Goal: Task Accomplishment & Management: Complete application form

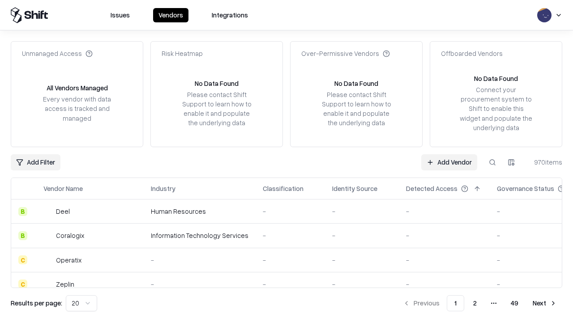
click at [449, 162] on link "Add Vendor" at bounding box center [449, 162] width 56 height 16
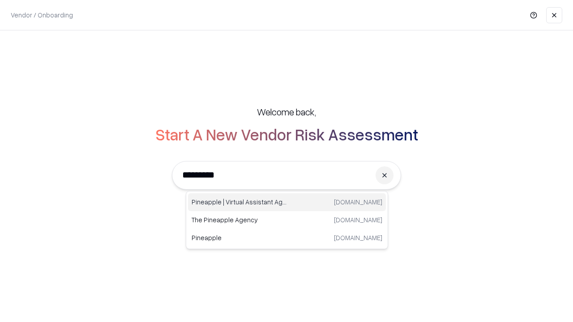
click at [287, 202] on div "Pineapple | Virtual Assistant Agency [DOMAIN_NAME]" at bounding box center [287, 202] width 198 height 18
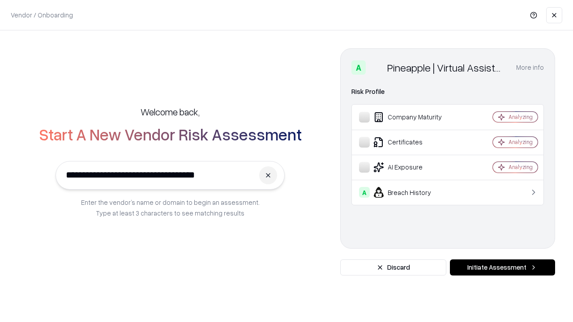
type input "**********"
click at [502, 268] on button "Initiate Assessment" at bounding box center [502, 268] width 105 height 16
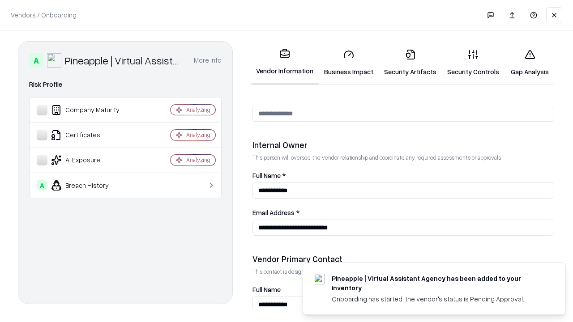
scroll to position [464, 0]
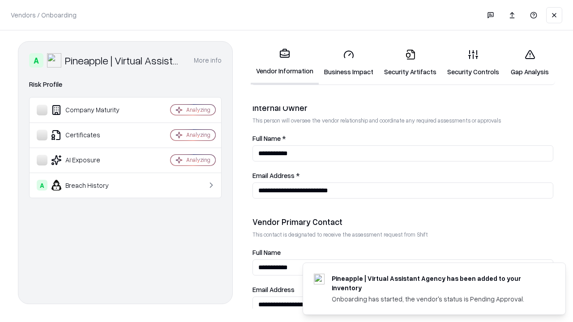
click at [349, 63] on link "Business Impact" at bounding box center [349, 63] width 60 height 42
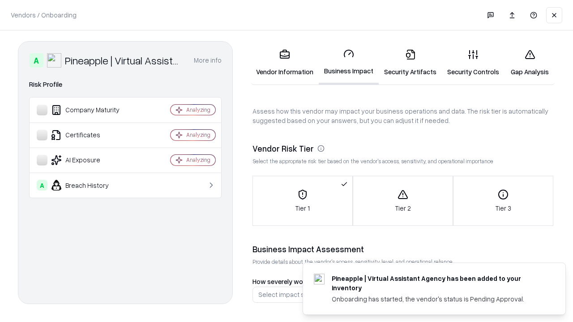
click at [410, 63] on link "Security Artifacts" at bounding box center [410, 63] width 63 height 42
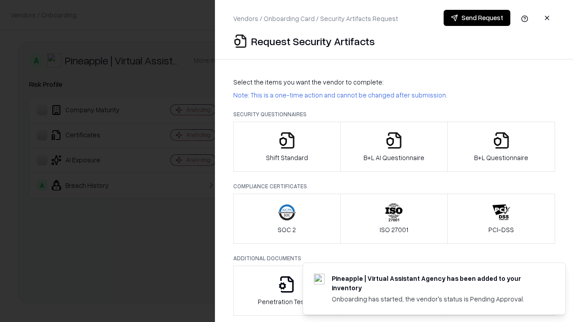
click at [287, 147] on icon "button" at bounding box center [287, 141] width 18 height 18
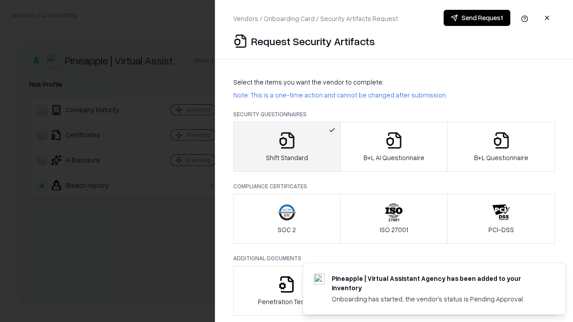
click at [477, 18] on button "Send Request" at bounding box center [477, 18] width 67 height 16
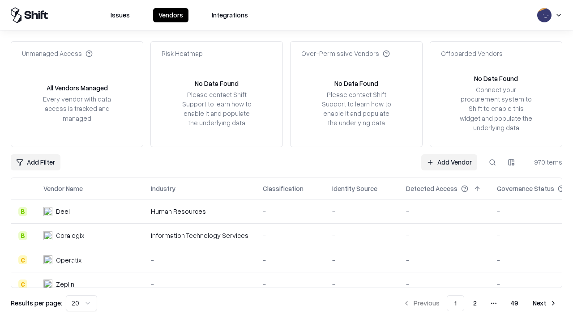
click at [493, 162] on button at bounding box center [493, 162] width 16 height 16
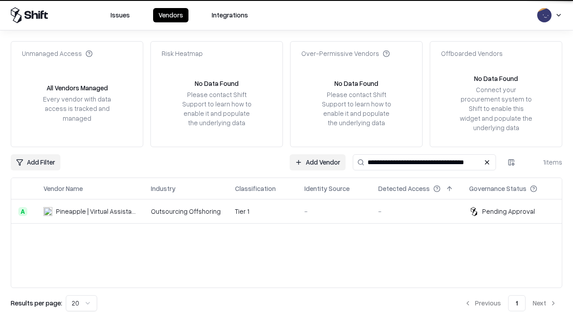
type input "**********"
click at [292, 211] on td "Tier 1" at bounding box center [262, 212] width 69 height 24
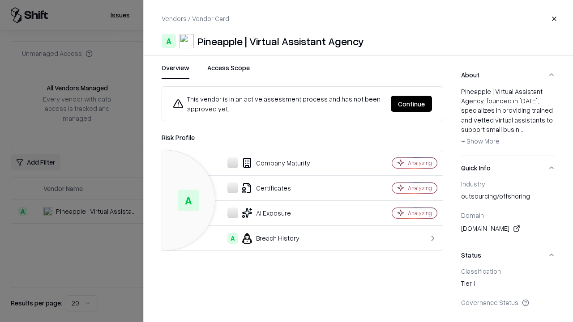
click at [412, 104] on button "Continue" at bounding box center [411, 104] width 41 height 16
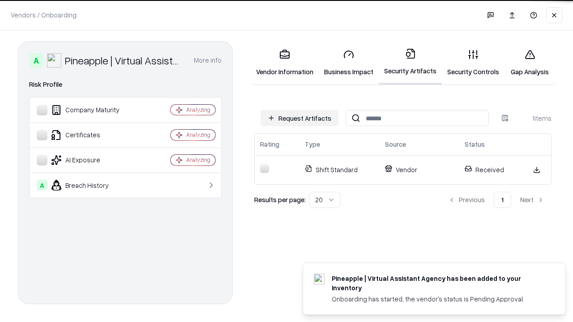
click at [530, 63] on link "Gap Analysis" at bounding box center [530, 63] width 51 height 42
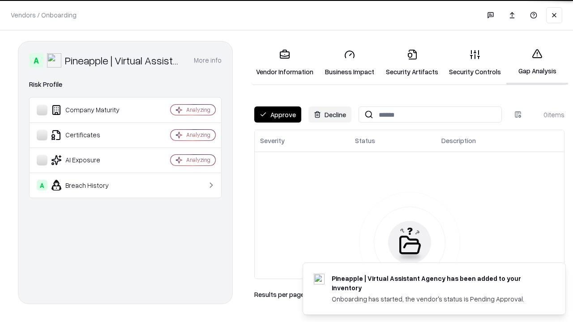
click at [278, 115] on button "Approve" at bounding box center [277, 115] width 47 height 16
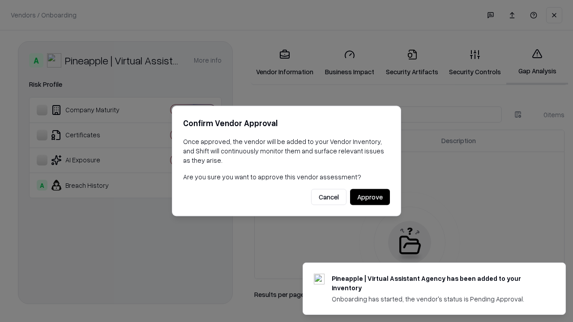
click at [370, 197] on button "Approve" at bounding box center [370, 197] width 40 height 16
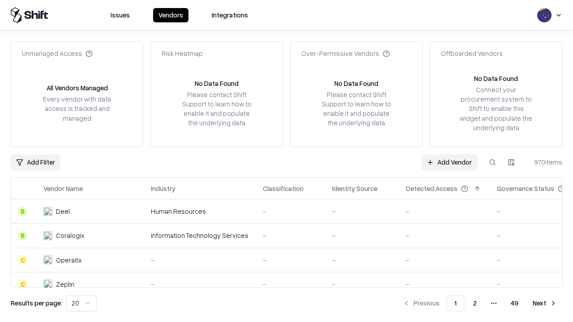
type input "**********"
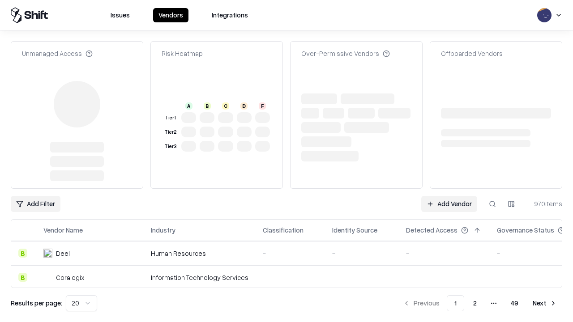
click at [449, 196] on link "Add Vendor" at bounding box center [449, 204] width 56 height 16
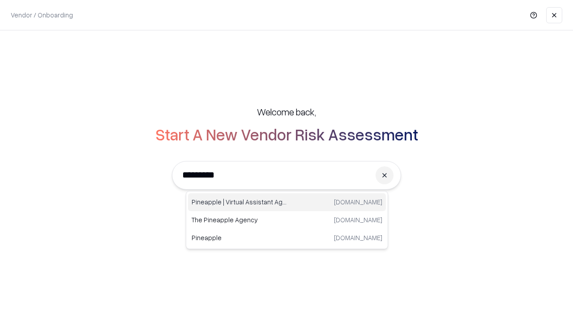
click at [287, 202] on div "Pineapple | Virtual Assistant Agency [DOMAIN_NAME]" at bounding box center [287, 202] width 198 height 18
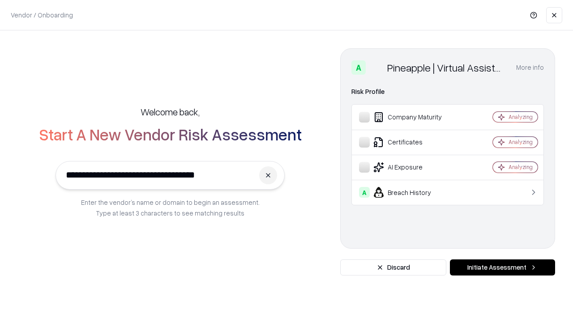
type input "**********"
click at [502, 268] on button "Initiate Assessment" at bounding box center [502, 268] width 105 height 16
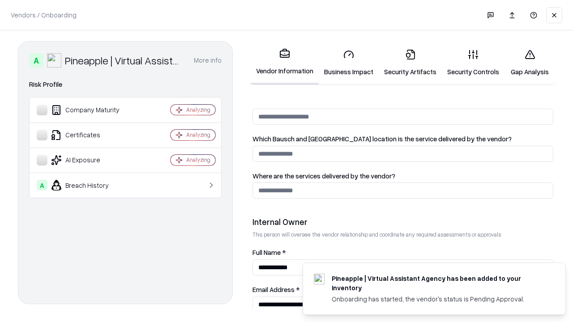
scroll to position [464, 0]
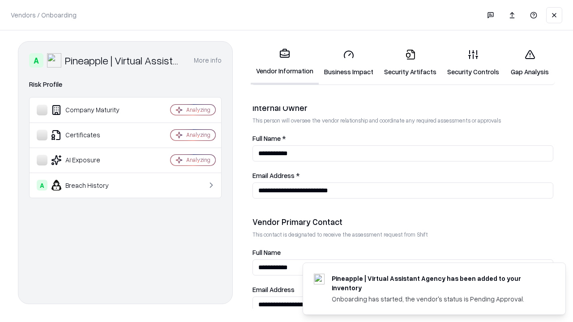
click at [530, 63] on link "Gap Analysis" at bounding box center [530, 63] width 51 height 42
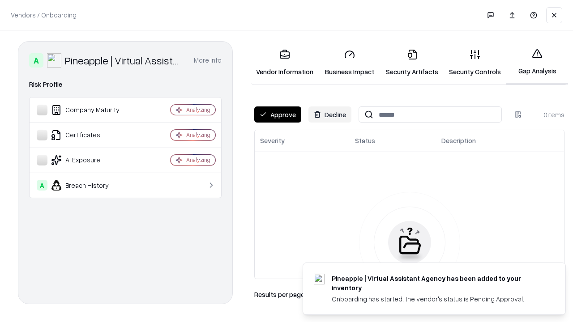
click at [278, 115] on button "Approve" at bounding box center [277, 115] width 47 height 16
